Goal: Find specific page/section: Find specific page/section

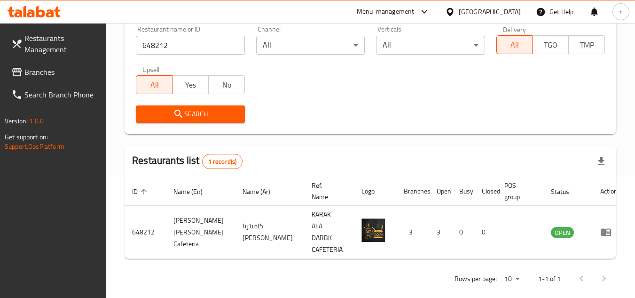
click at [496, 3] on div "[GEOGRAPHIC_DATA]" at bounding box center [483, 11] width 91 height 23
click at [492, 16] on div "[GEOGRAPHIC_DATA]" at bounding box center [490, 12] width 62 height 10
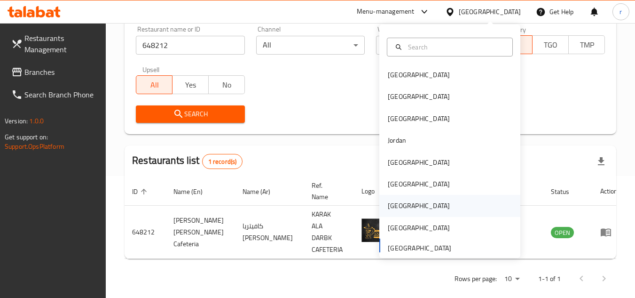
click at [380, 211] on div "[GEOGRAPHIC_DATA]" at bounding box center [418, 206] width 77 height 22
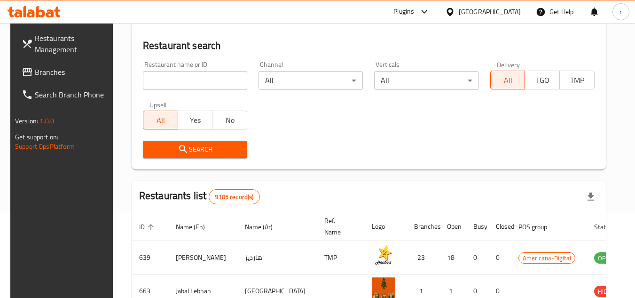
scroll to position [122, 0]
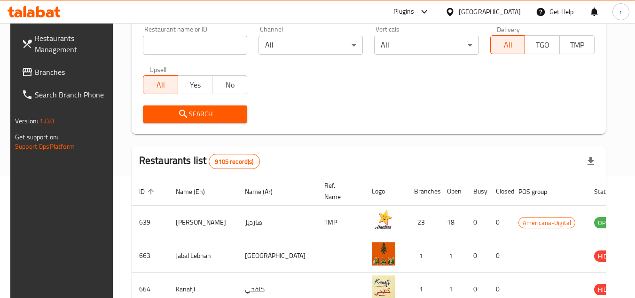
click at [51, 73] on span "Branches" at bounding box center [72, 71] width 74 height 11
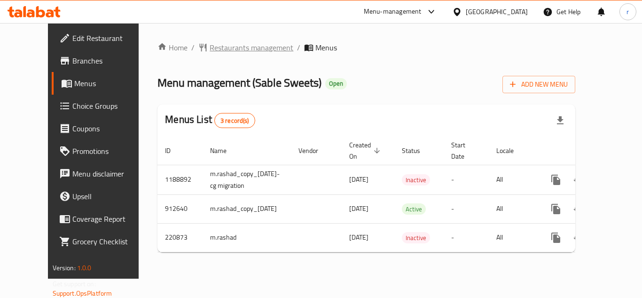
click at [223, 48] on span "Restaurants management" at bounding box center [252, 47] width 84 height 11
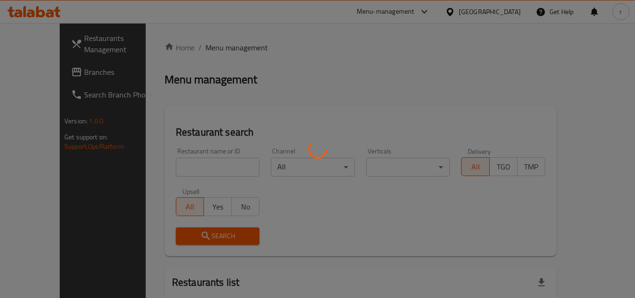
click at [198, 158] on div at bounding box center [317, 149] width 635 height 298
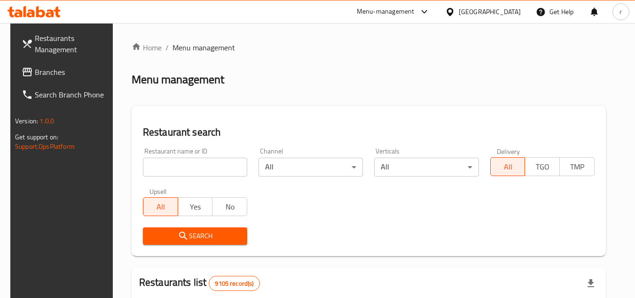
click at [204, 166] on input "search" at bounding box center [195, 167] width 104 height 19
paste input "625358"
type input "625358"
click at [238, 230] on button "Search" at bounding box center [195, 235] width 104 height 17
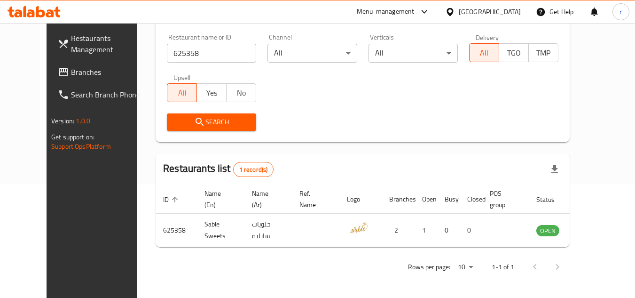
scroll to position [114, 0]
click at [393, 106] on div "Restaurant name or ID 625358 Restaurant name or ID Channel All ​ Verticals All …" at bounding box center [362, 82] width 403 height 108
click at [343, 122] on div "Search" at bounding box center [362, 122] width 403 height 29
click at [455, 15] on icon at bounding box center [450, 12] width 10 height 10
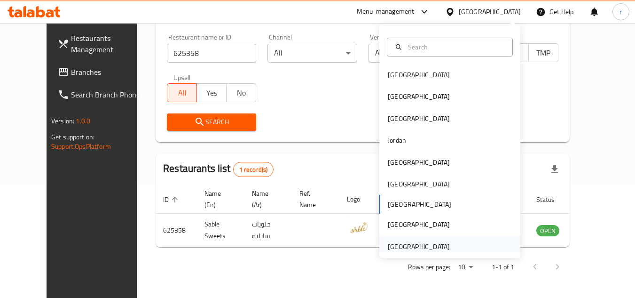
click at [427, 242] on div "[GEOGRAPHIC_DATA]" at bounding box center [419, 246] width 62 height 10
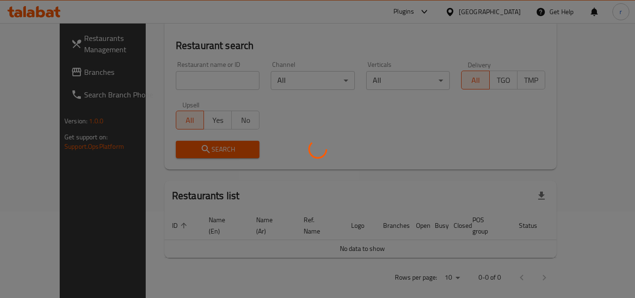
scroll to position [114, 0]
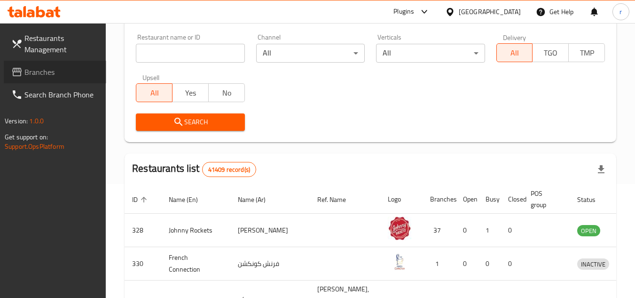
click at [34, 68] on span "Branches" at bounding box center [61, 71] width 74 height 11
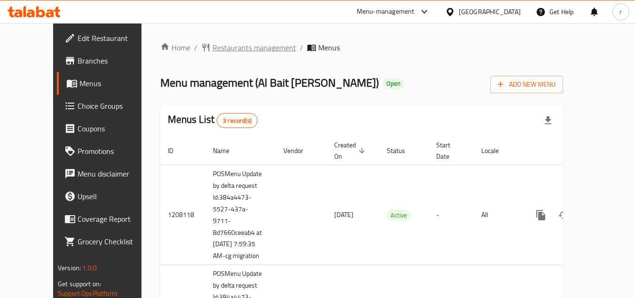
click at [213, 48] on span "Restaurants management" at bounding box center [255, 47] width 84 height 11
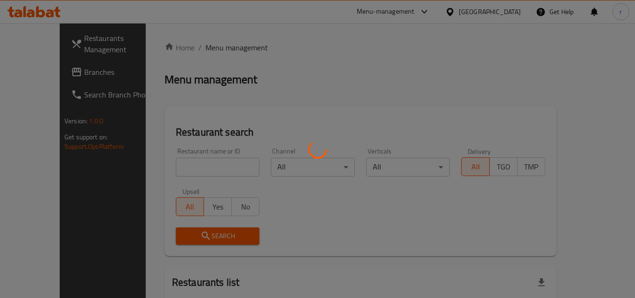
click at [192, 163] on div at bounding box center [317, 149] width 635 height 298
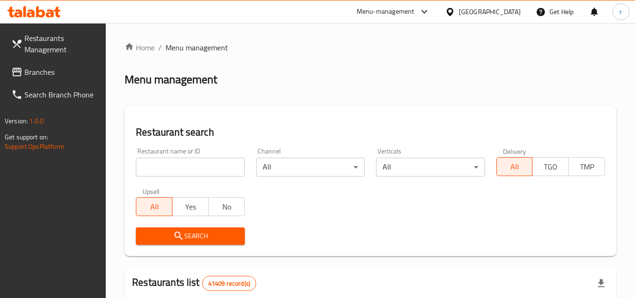
click at [192, 163] on input "search" at bounding box center [190, 167] width 109 height 19
paste input "11345"
type input "11345"
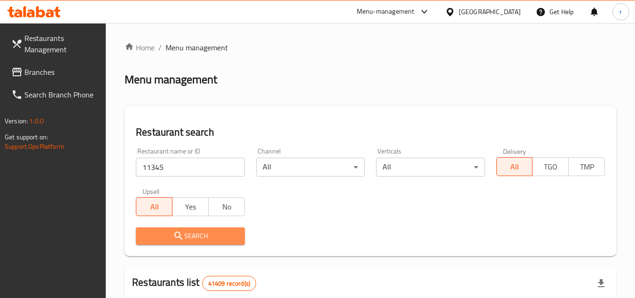
click at [176, 227] on button "Search" at bounding box center [190, 235] width 109 height 17
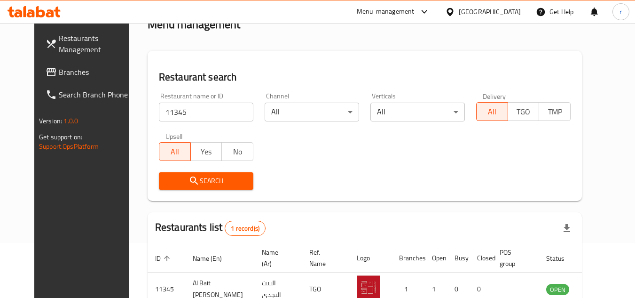
scroll to position [114, 0]
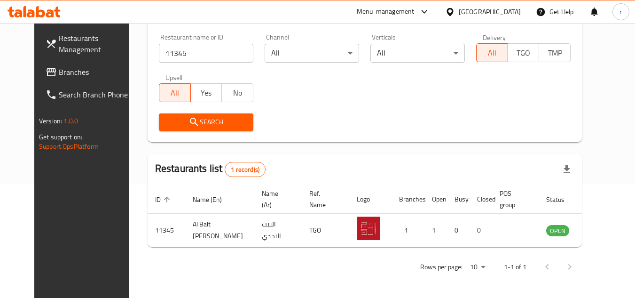
click at [59, 71] on span "Branches" at bounding box center [96, 71] width 74 height 11
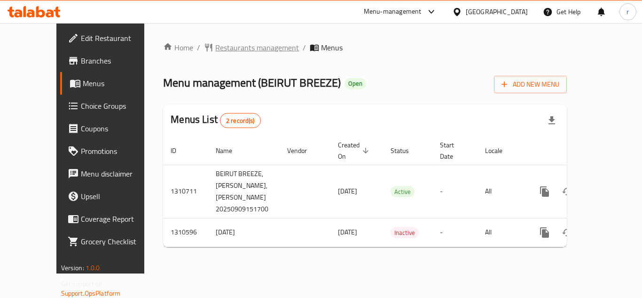
click at [218, 44] on span "Restaurants management" at bounding box center [257, 47] width 84 height 11
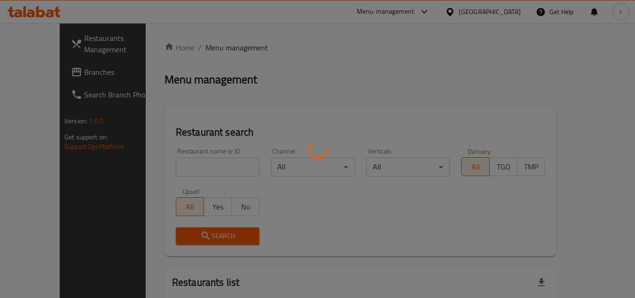
click at [190, 166] on div at bounding box center [317, 149] width 635 height 298
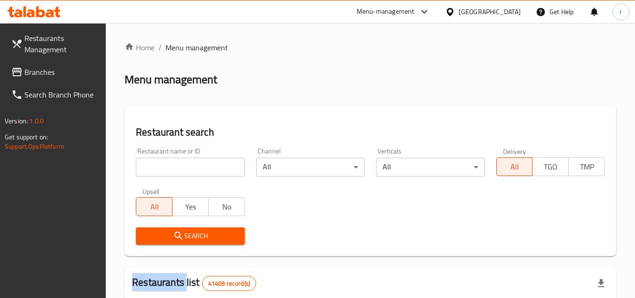
click at [191, 166] on input "search" at bounding box center [190, 167] width 109 height 19
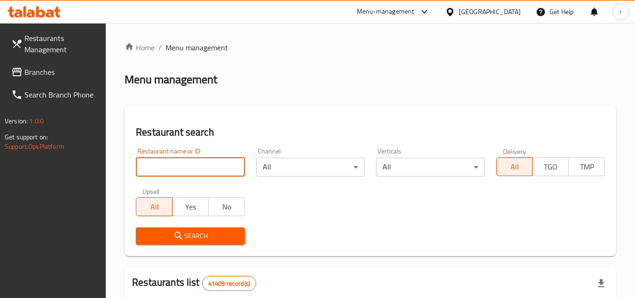
paste input "705493"
drag, startPoint x: 191, startPoint y: 166, endPoint x: 190, endPoint y: 174, distance: 8.6
click at [191, 166] on input "705493" at bounding box center [190, 167] width 109 height 19
type input "705493"
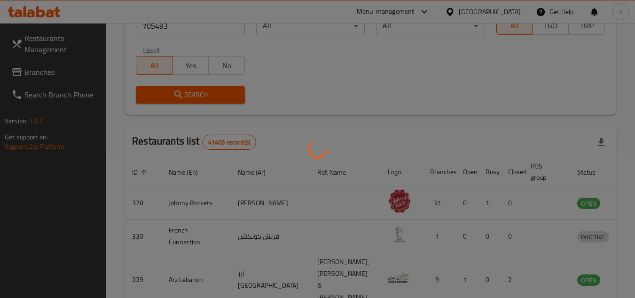
scroll to position [122, 0]
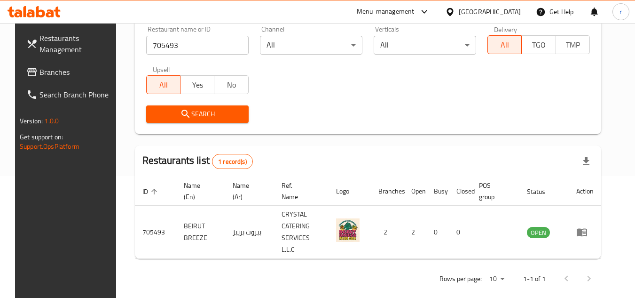
click at [475, 13] on div "[GEOGRAPHIC_DATA]" at bounding box center [490, 12] width 62 height 10
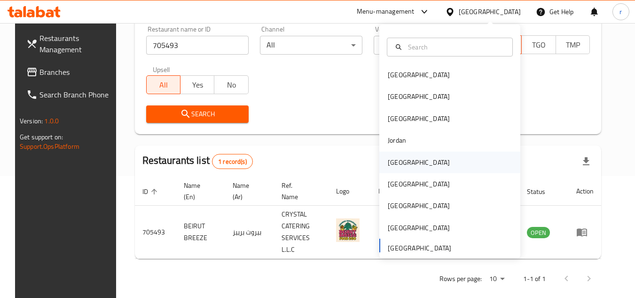
click at [403, 168] on div "[GEOGRAPHIC_DATA]" at bounding box center [418, 162] width 77 height 22
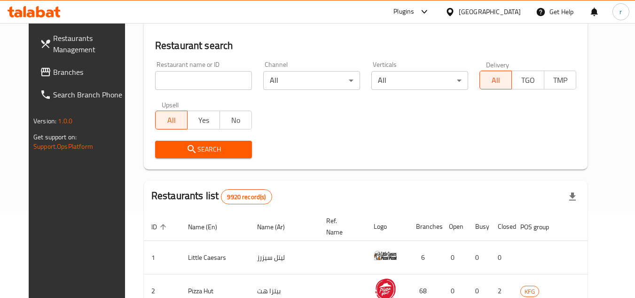
scroll to position [122, 0]
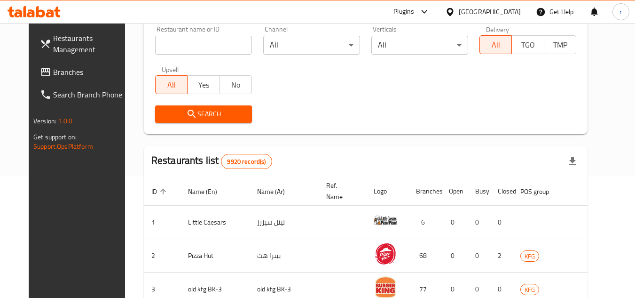
click at [59, 74] on span "Branches" at bounding box center [90, 71] width 74 height 11
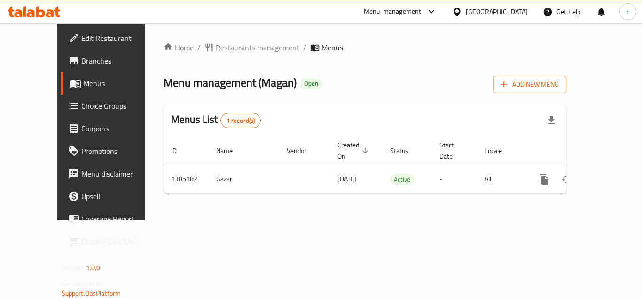
click at [216, 50] on span "Restaurants management" at bounding box center [258, 47] width 84 height 11
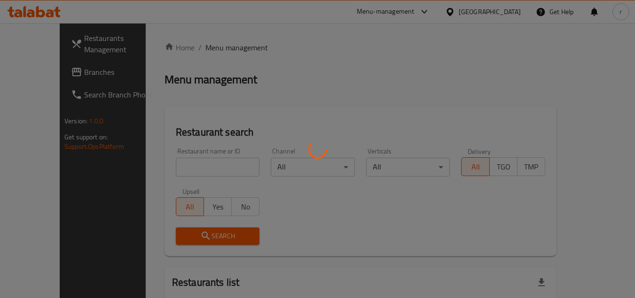
click at [183, 162] on div at bounding box center [317, 149] width 635 height 298
click at [184, 167] on div at bounding box center [317, 149] width 635 height 298
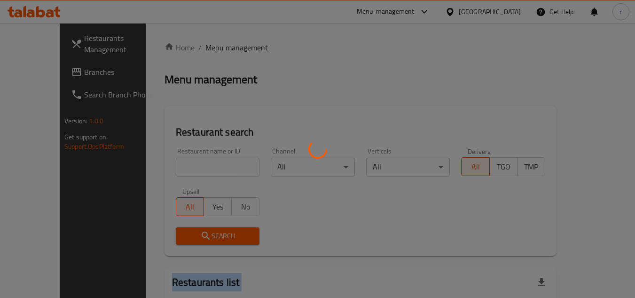
click at [185, 167] on div at bounding box center [317, 149] width 635 height 298
click at [209, 163] on div at bounding box center [317, 149] width 635 height 298
click at [217, 167] on div at bounding box center [317, 149] width 635 height 298
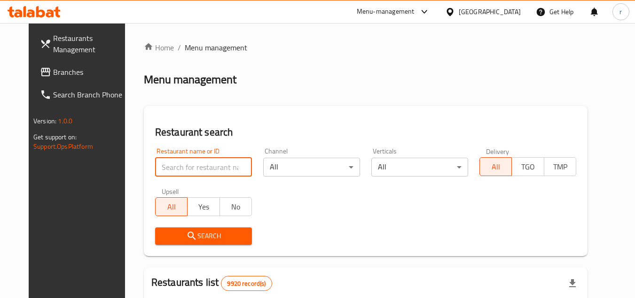
click at [217, 167] on input "search" at bounding box center [203, 167] width 97 height 19
paste input "703606"
type input "703606"
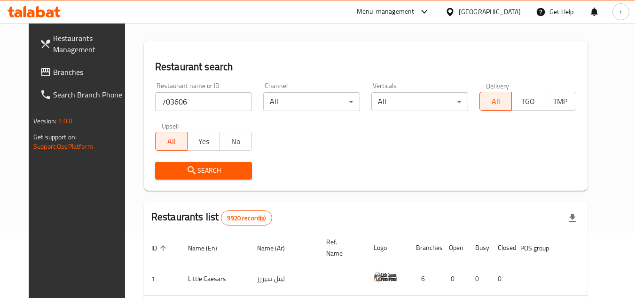
scroll to position [141, 0]
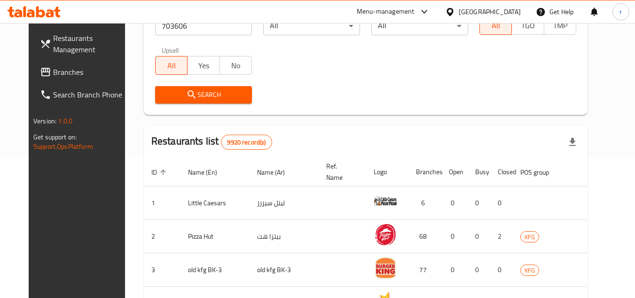
click at [204, 95] on span "Search" at bounding box center [204, 95] width 82 height 12
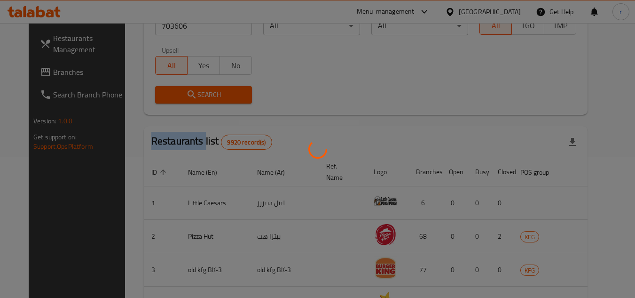
click at [204, 95] on div at bounding box center [317, 149] width 635 height 298
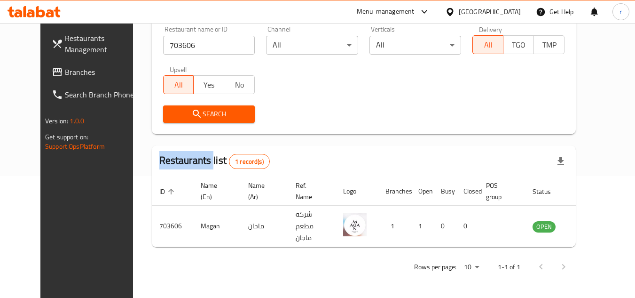
scroll to position [114, 0]
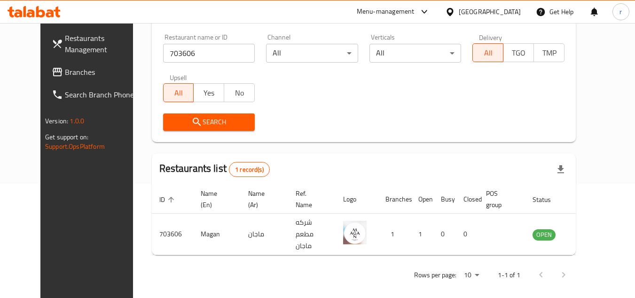
click at [515, 8] on div "[GEOGRAPHIC_DATA]" at bounding box center [490, 12] width 62 height 10
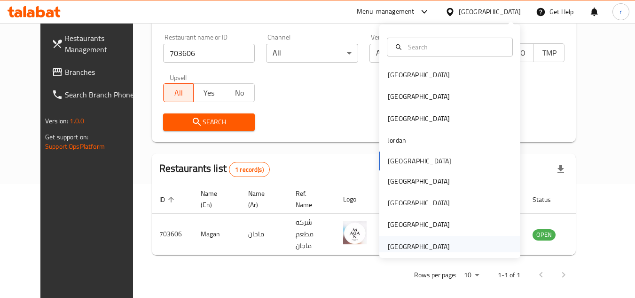
click at [431, 245] on div "[GEOGRAPHIC_DATA]" at bounding box center [419, 246] width 62 height 10
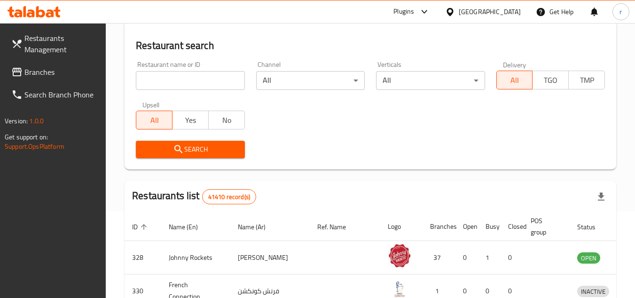
scroll to position [114, 0]
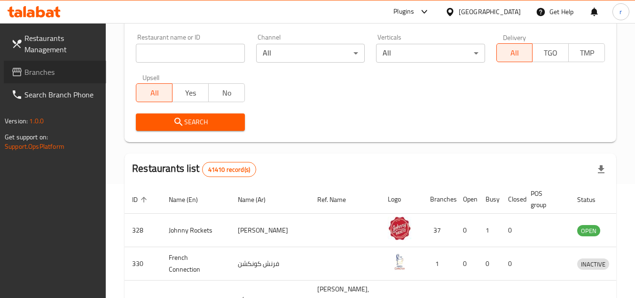
click at [44, 74] on span "Branches" at bounding box center [61, 71] width 74 height 11
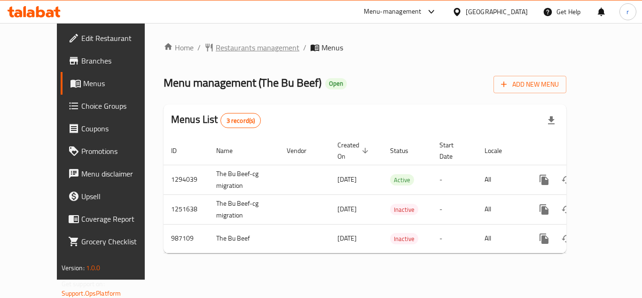
click at [245, 52] on span "Restaurants management" at bounding box center [258, 47] width 84 height 11
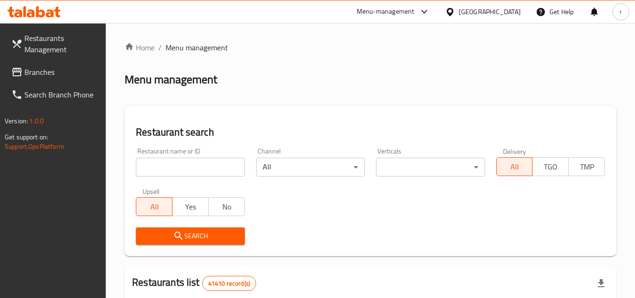
click at [200, 165] on div at bounding box center [317, 149] width 635 height 298
click at [200, 165] on input "search" at bounding box center [190, 167] width 109 height 19
paste input "660233"
type input "660233"
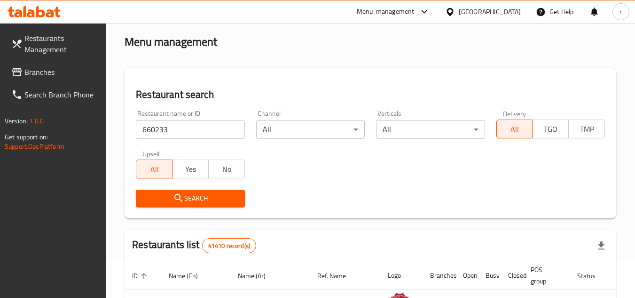
scroll to position [141, 0]
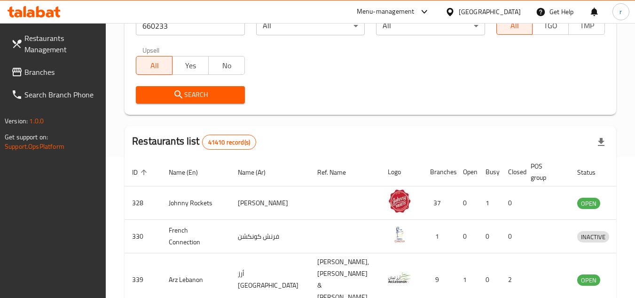
click at [212, 100] on span "Search" at bounding box center [190, 95] width 94 height 12
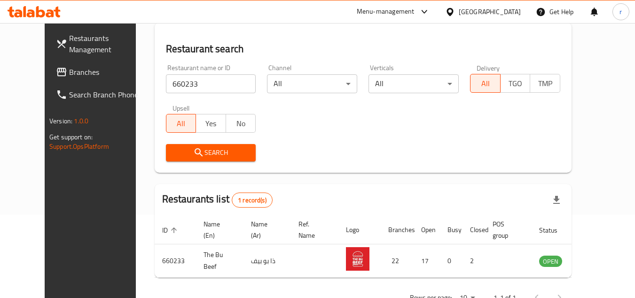
scroll to position [67, 0]
